Goal: Download file/media

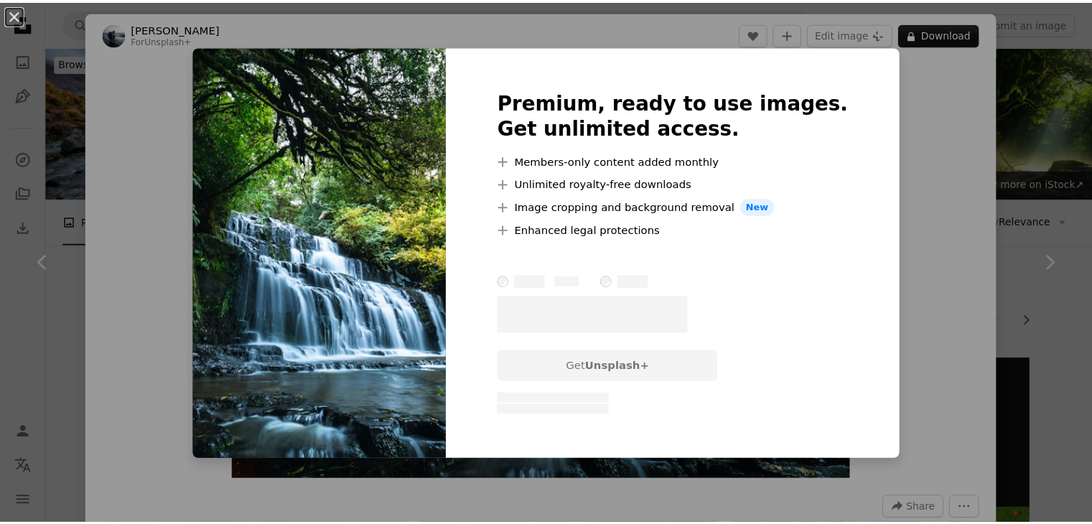
scroll to position [1063, 0]
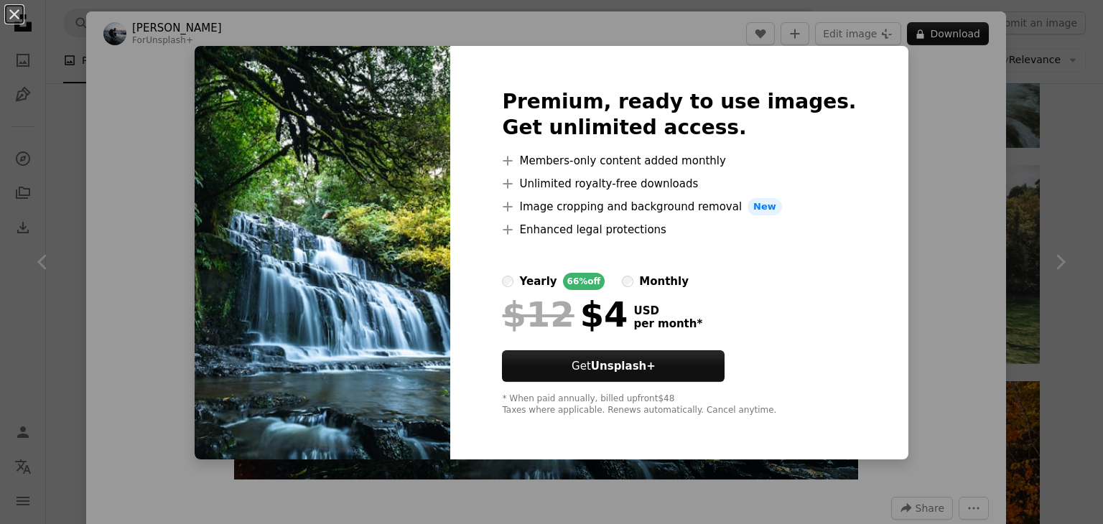
click at [1074, 131] on div "An X shape Premium, ready to use images. Get unlimited access. A plus sign Memb…" at bounding box center [551, 262] width 1103 height 524
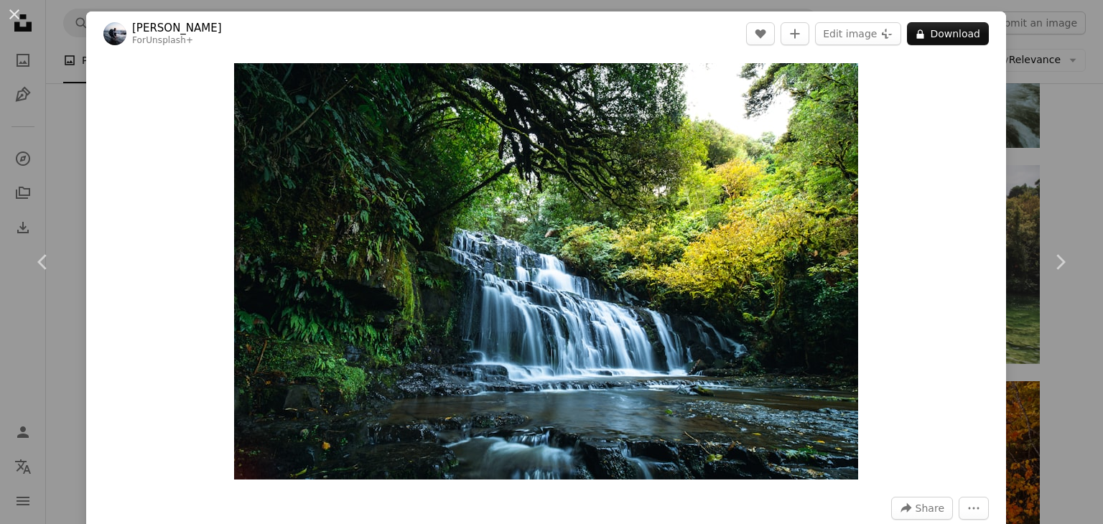
click at [1049, 131] on div "An X shape Chevron left Chevron right [PERSON_NAME] For Unsplash+ A heart A plu…" at bounding box center [551, 262] width 1103 height 524
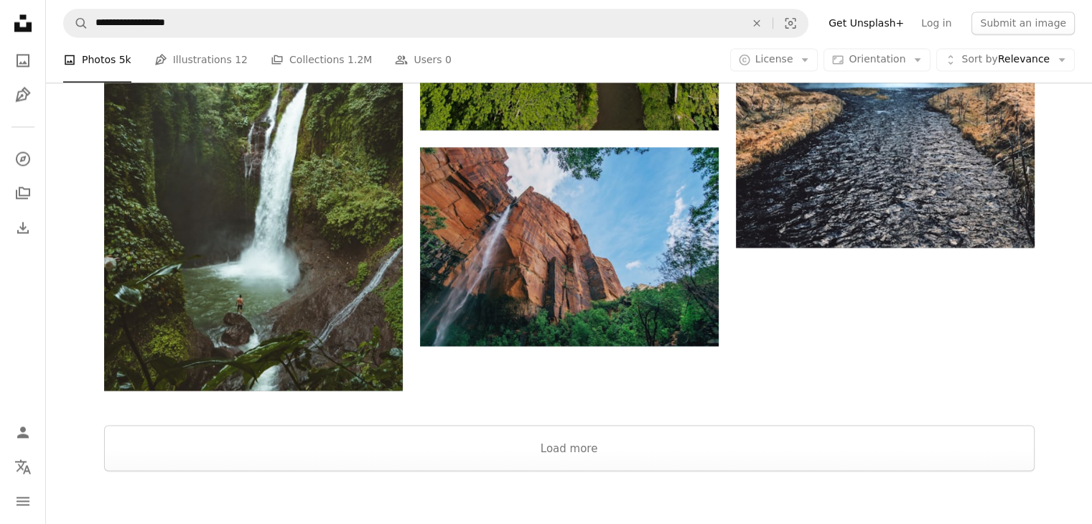
scroll to position [2470, 0]
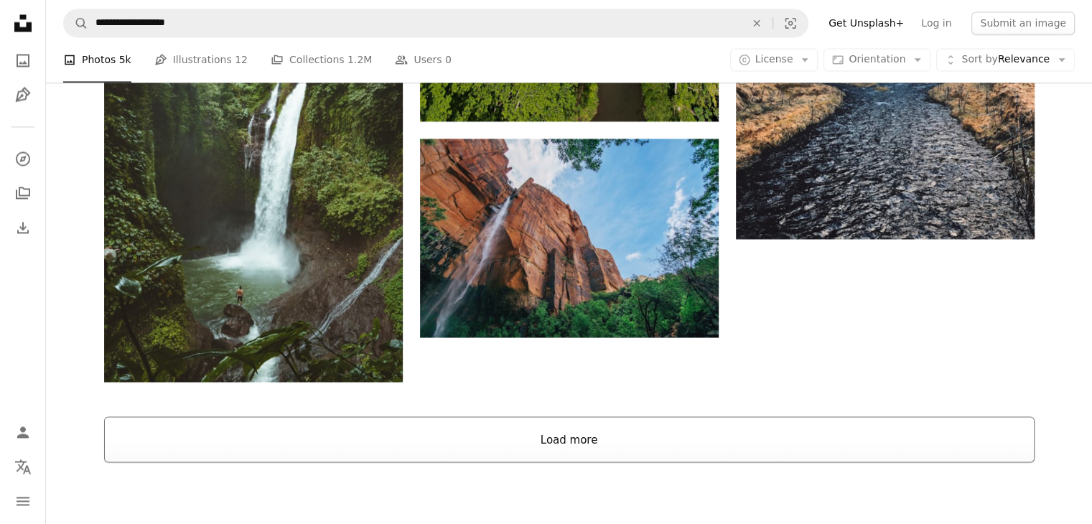
click at [594, 423] on button "Load more" at bounding box center [569, 440] width 931 height 46
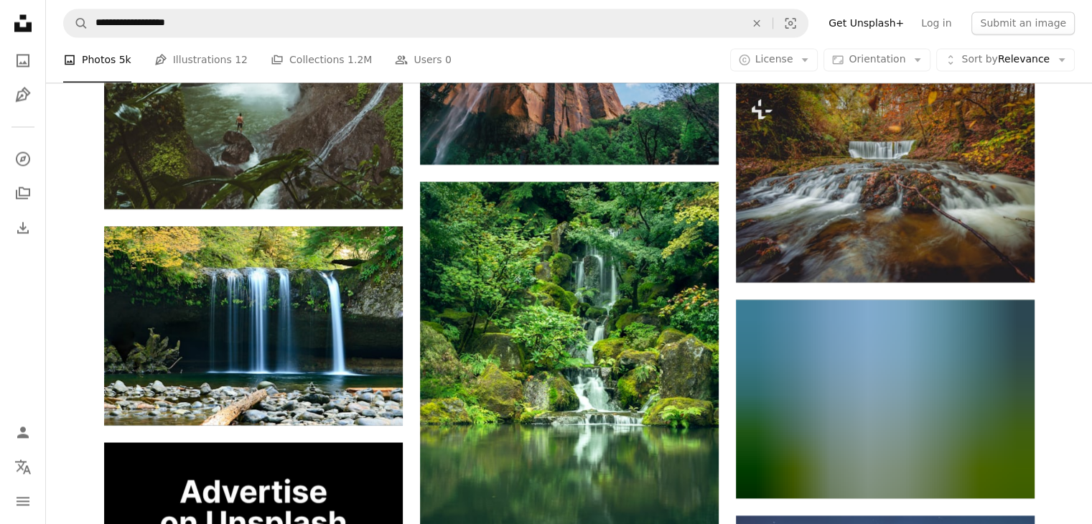
scroll to position [2758, 0]
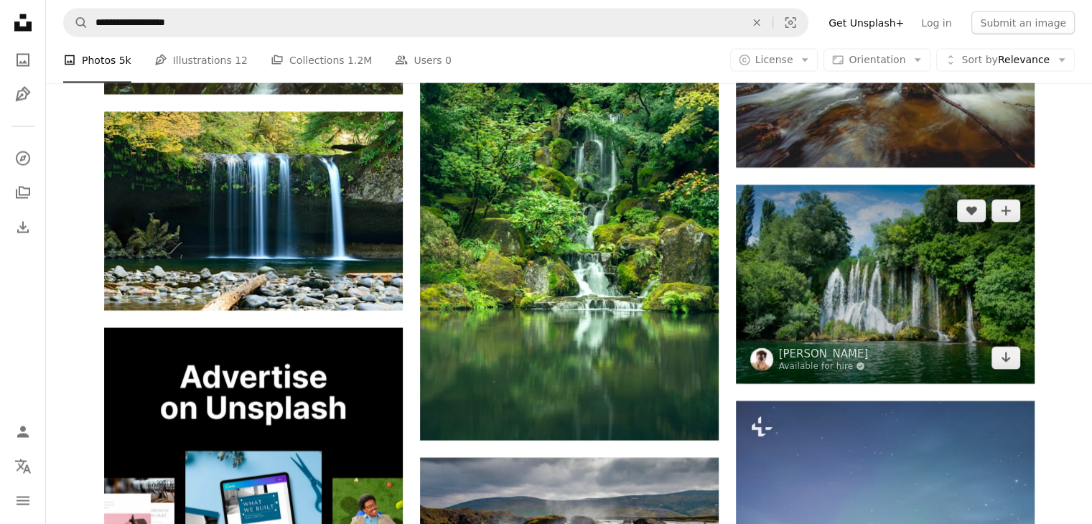
click at [834, 299] on img at bounding box center [885, 284] width 299 height 199
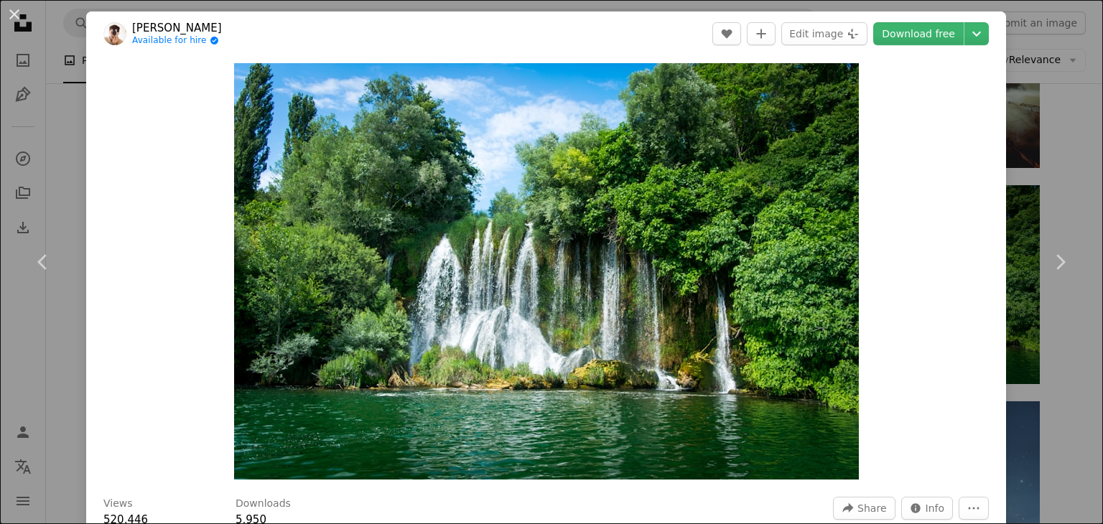
click at [1049, 173] on div "An X shape Chevron left Chevron right [PERSON_NAME] Available for hire A checkm…" at bounding box center [551, 262] width 1103 height 524
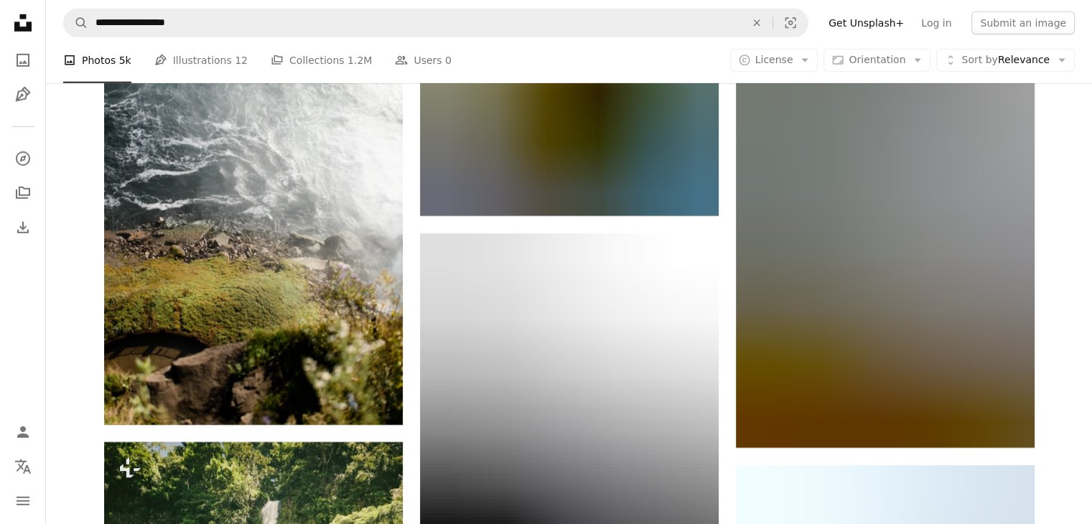
scroll to position [15311, 0]
